Goal: Information Seeking & Learning: Learn about a topic

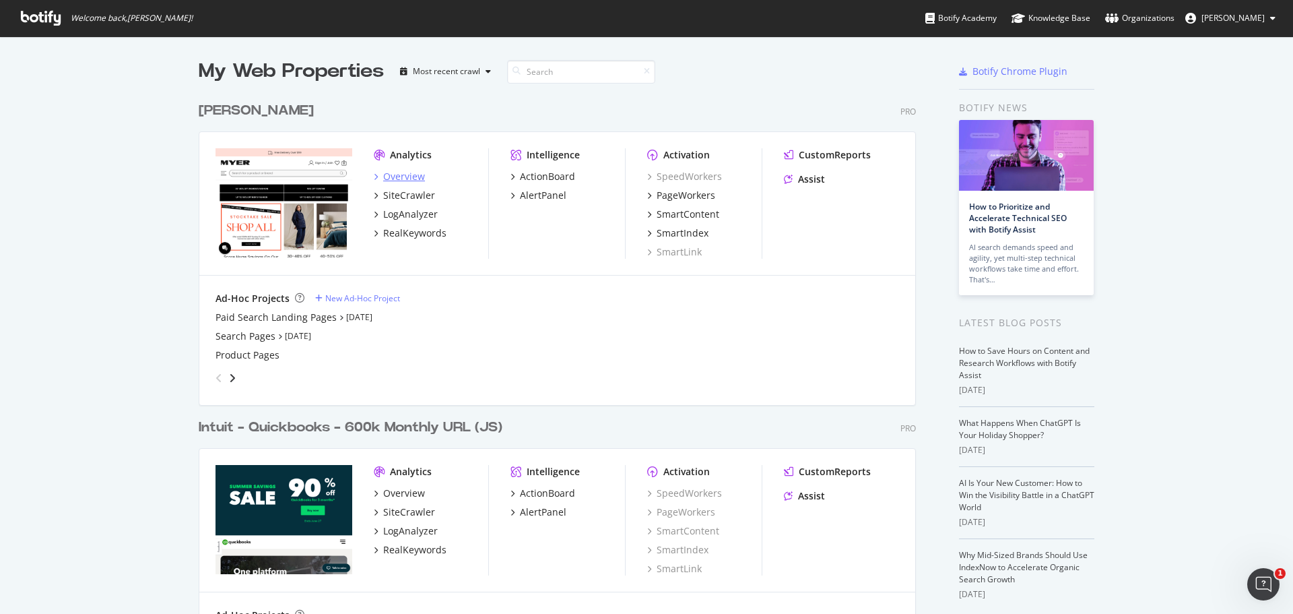
click at [414, 172] on div "Overview" at bounding box center [404, 176] width 42 height 13
